Goal: Transaction & Acquisition: Book appointment/travel/reservation

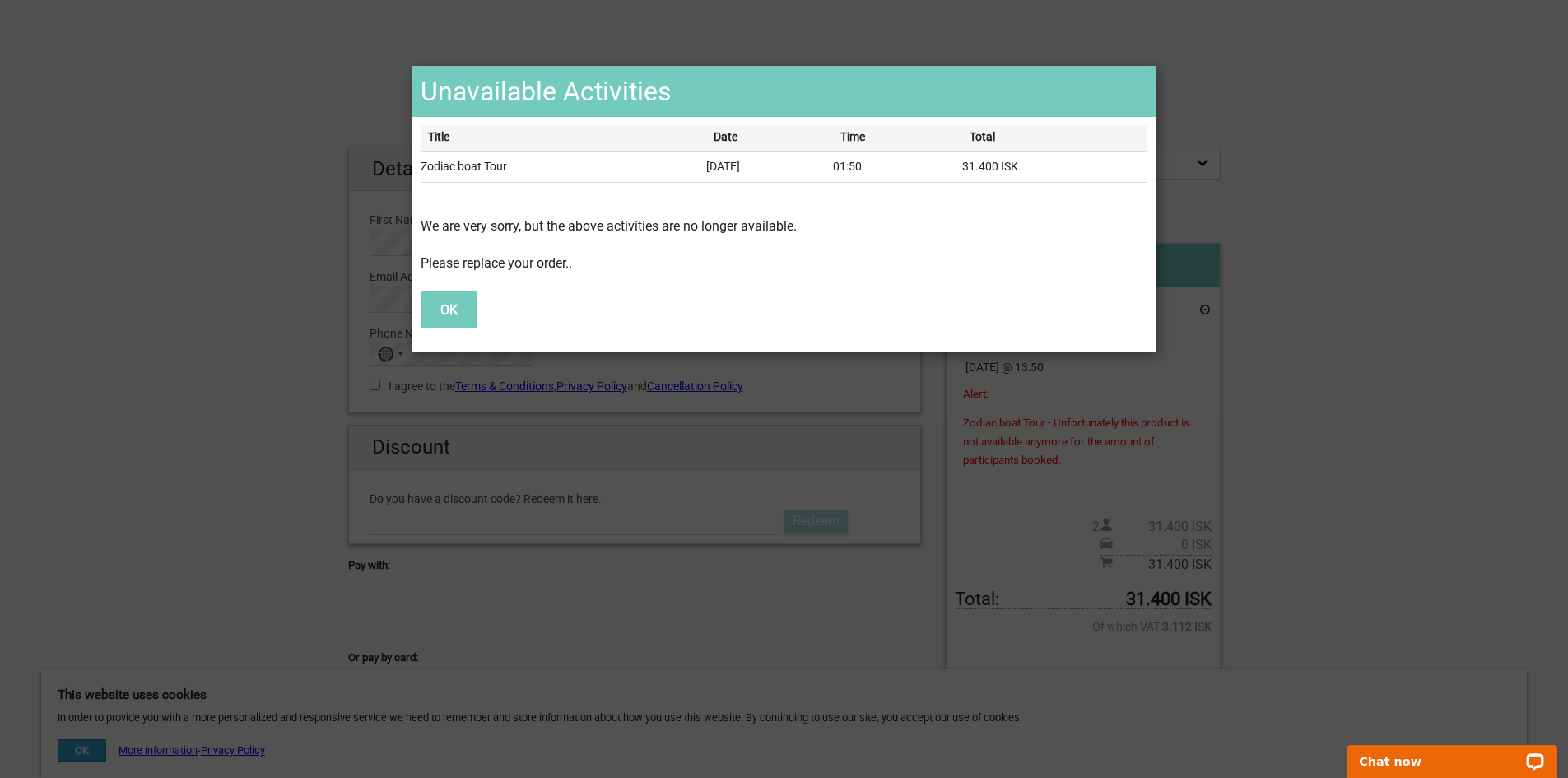
click at [442, 304] on button "OK" at bounding box center [449, 309] width 57 height 36
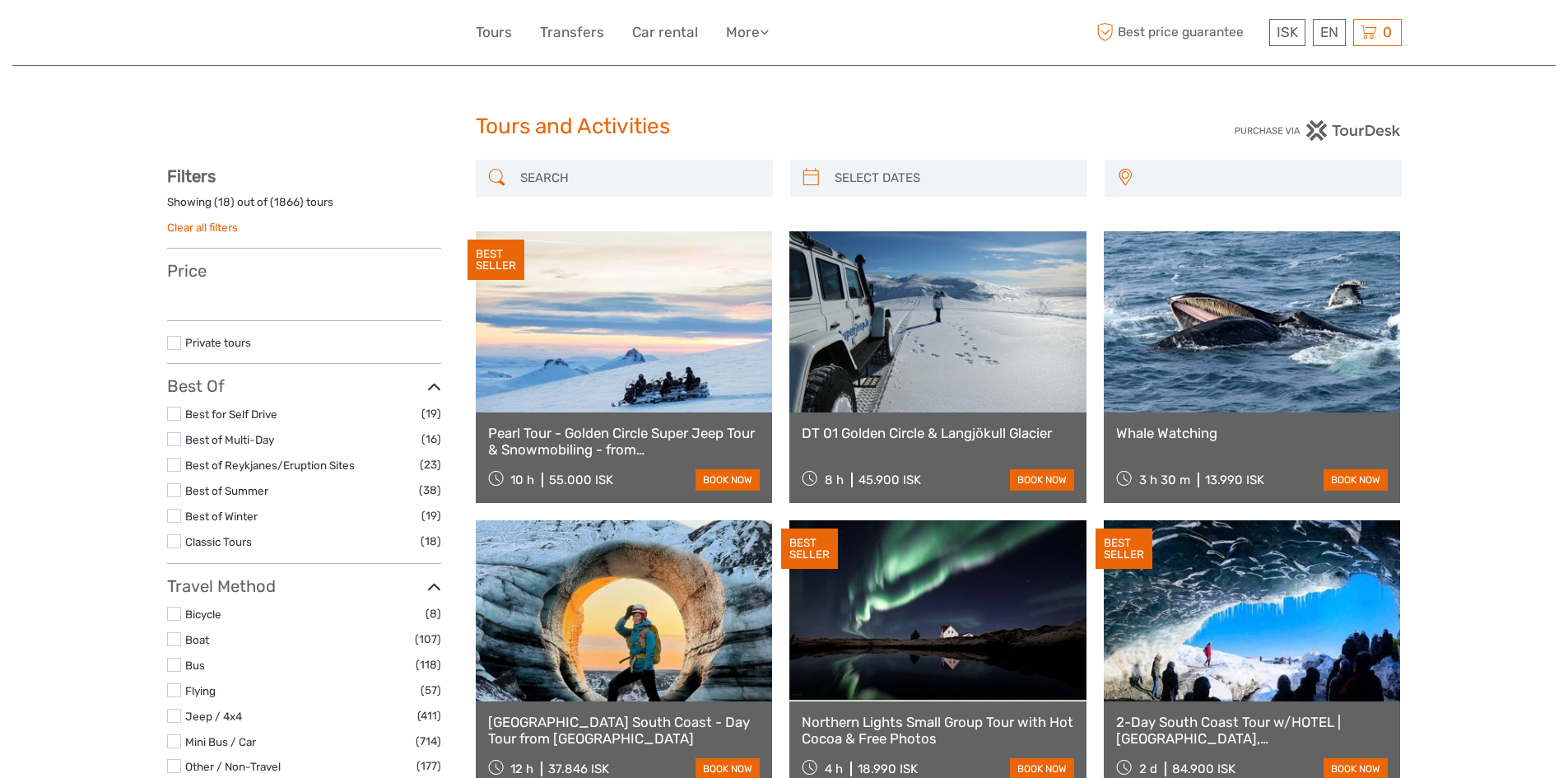
select select
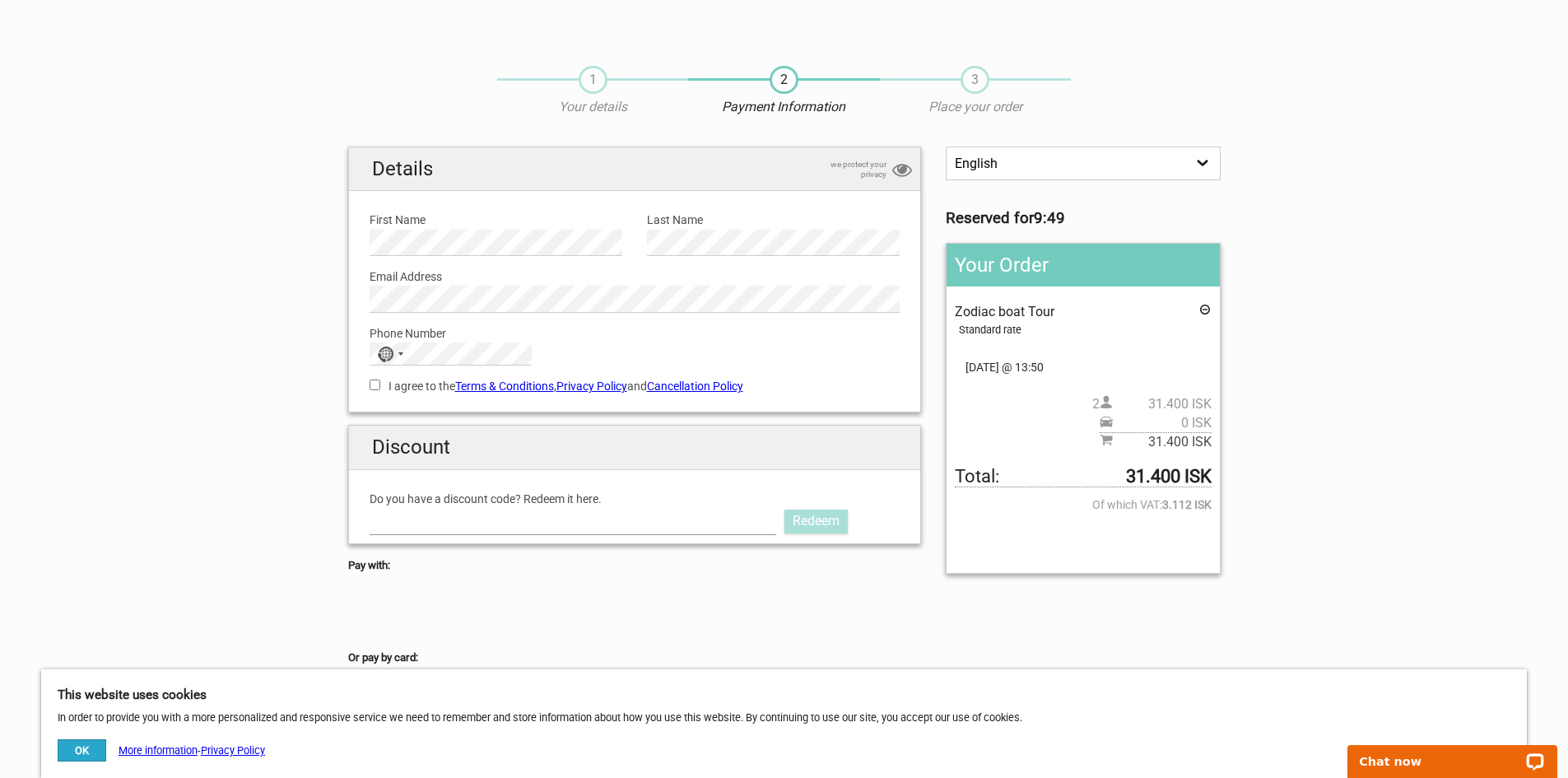
click at [389, 515] on input "Do you have a discount code? Redeem it here." at bounding box center [574, 521] width 408 height 27
paste input "AURORAPASS2025"
type input "AURORAPASS2025"
click at [821, 519] on link "Redeem" at bounding box center [816, 521] width 63 height 23
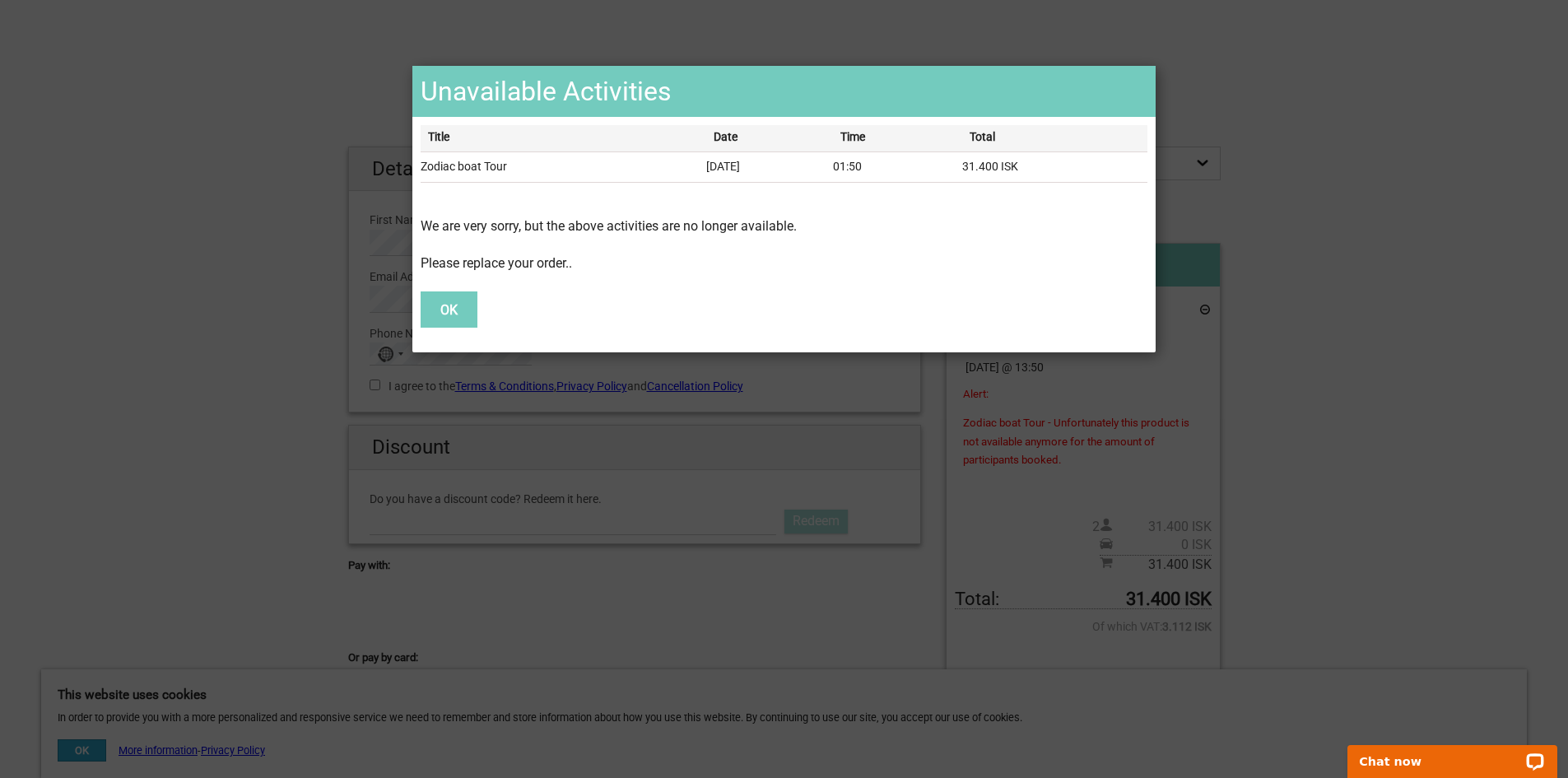
click at [434, 302] on button "OK" at bounding box center [449, 309] width 57 height 36
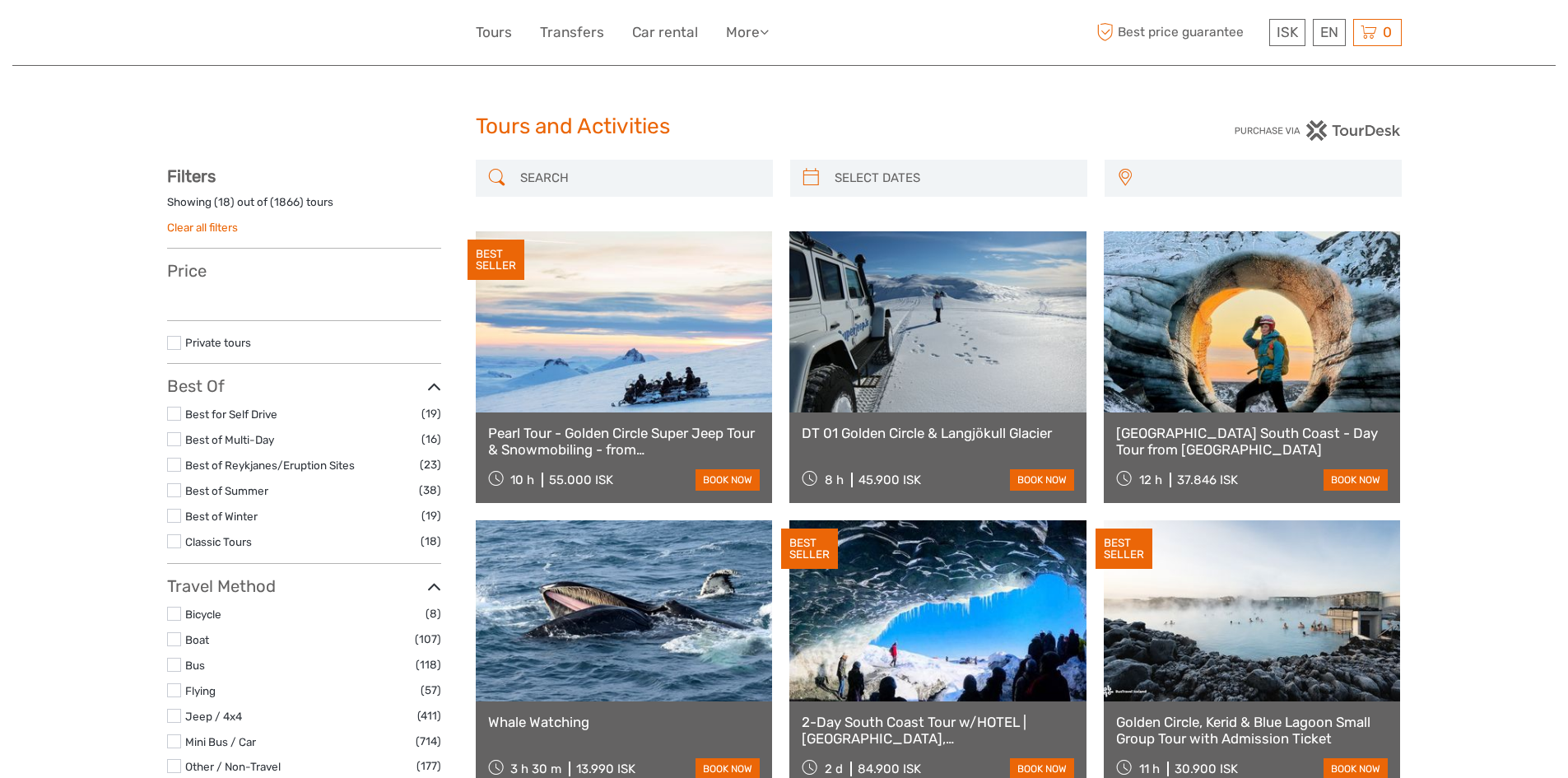
select select
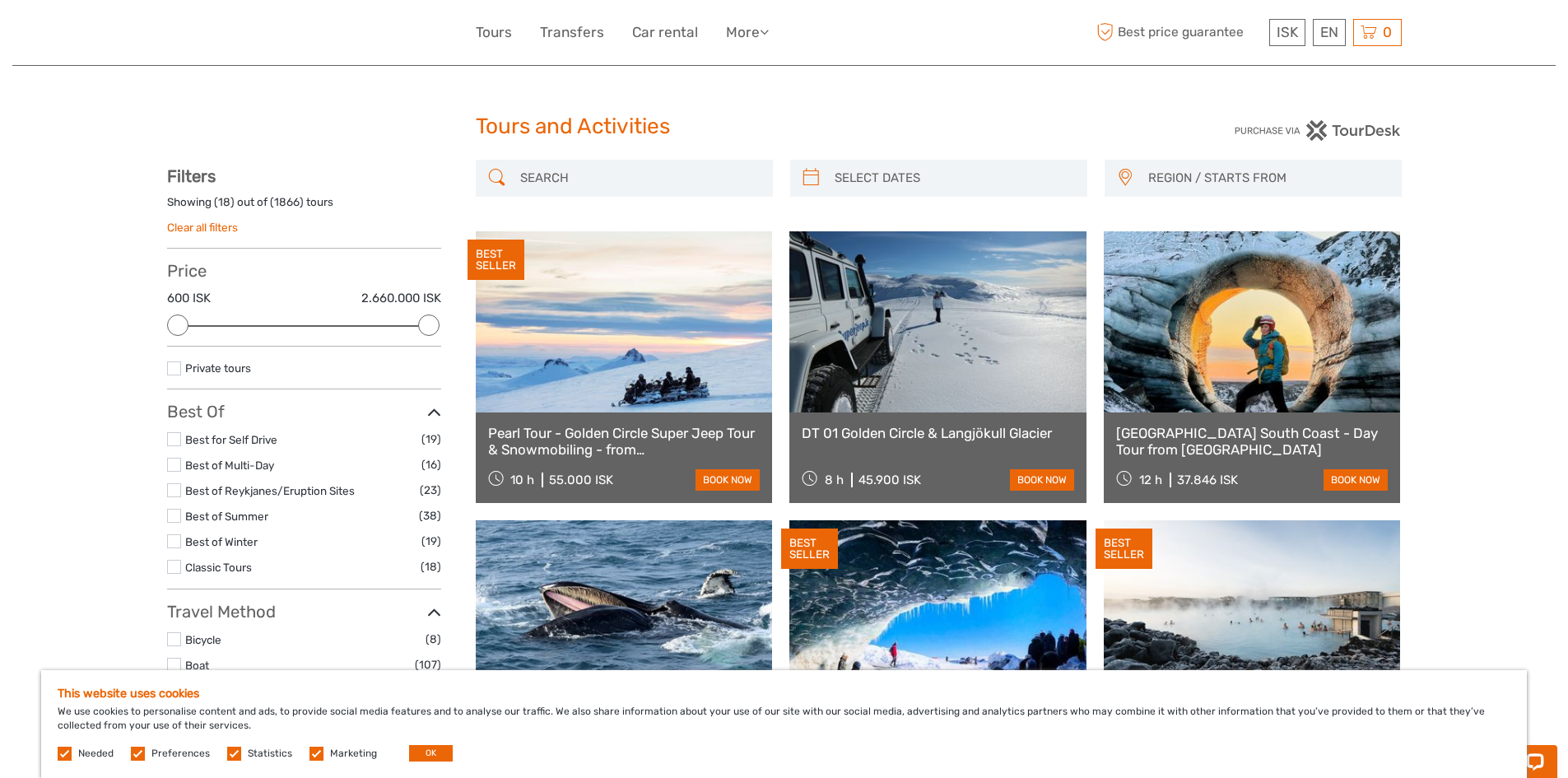
type input "[DATE]"
click at [978, 174] on input "search" at bounding box center [953, 177] width 251 height 28
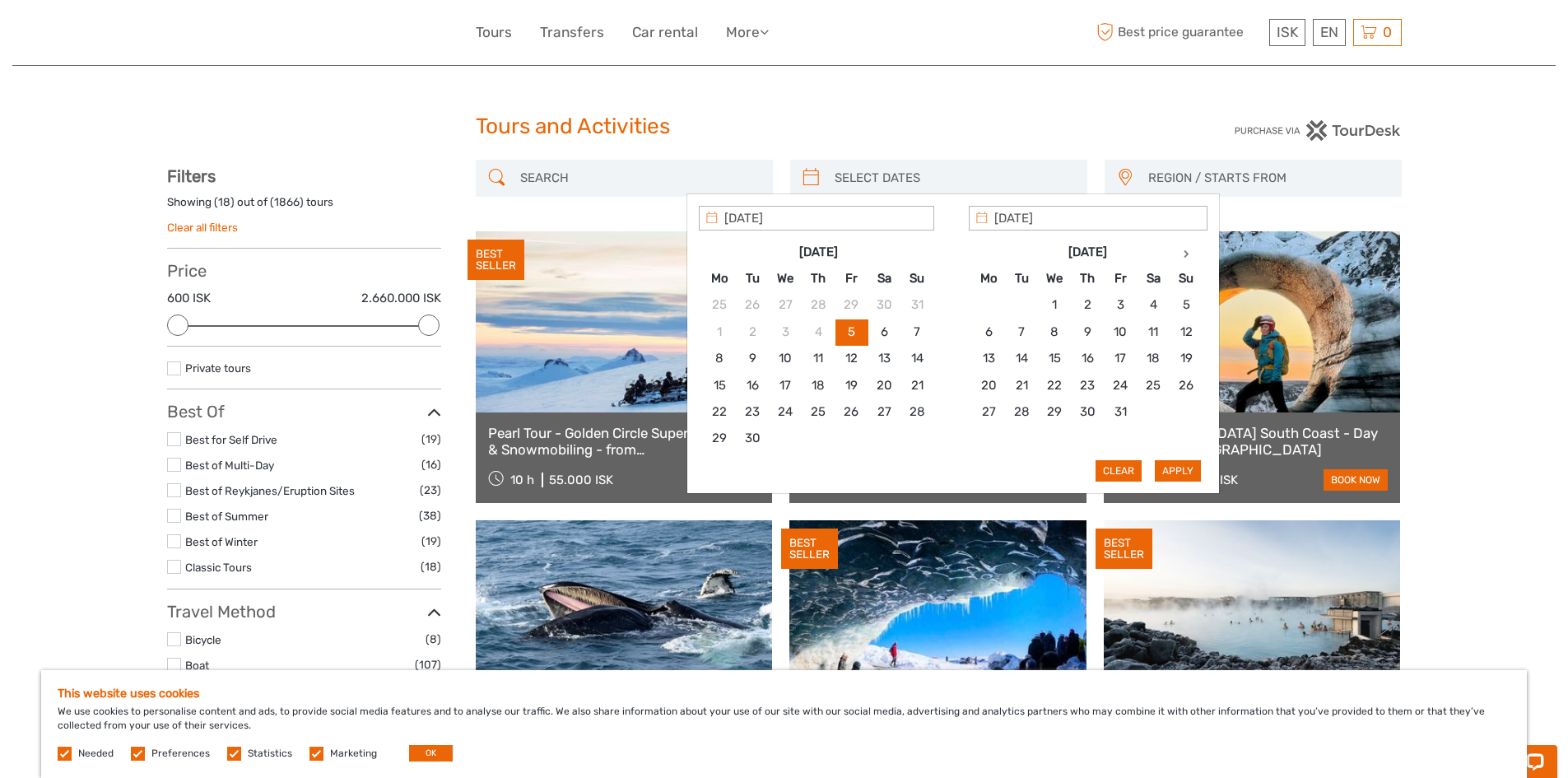
click at [593, 175] on input "search" at bounding box center [639, 177] width 251 height 28
